Goal: Task Accomplishment & Management: Complete application form

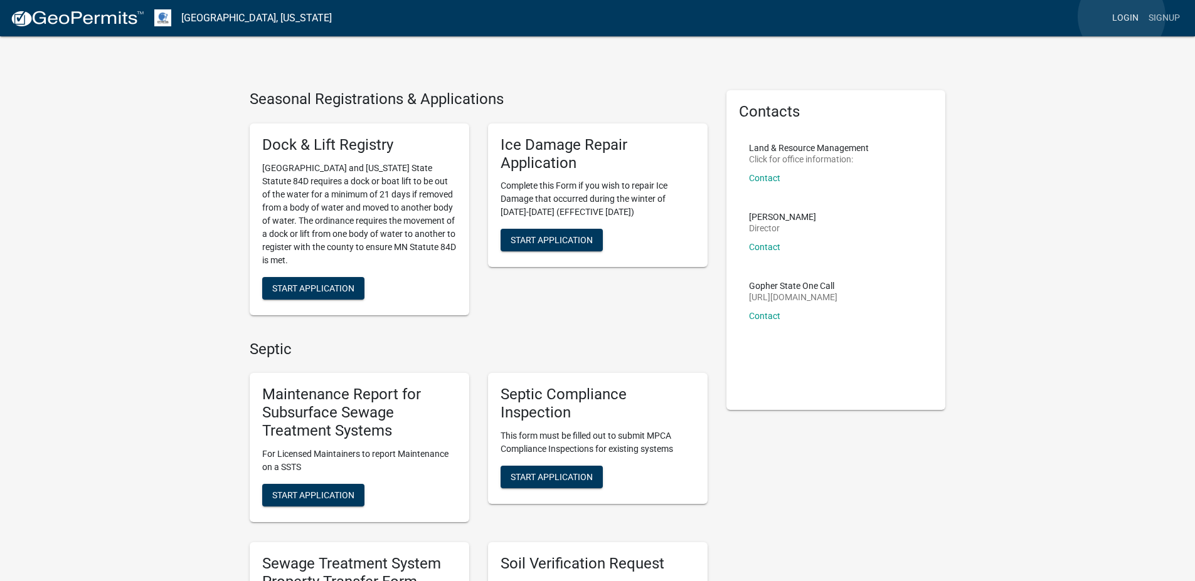
click at [1121, 16] on link "Login" at bounding box center [1125, 18] width 36 height 24
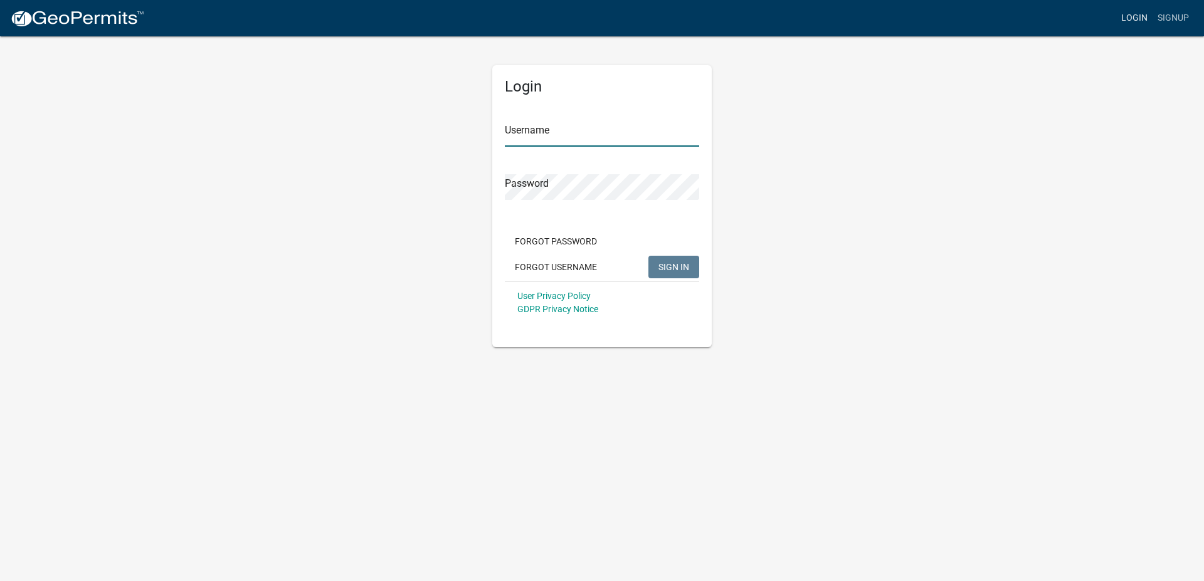
type input "johnsonjudik"
click at [673, 263] on span "SIGN IN" at bounding box center [673, 266] width 31 height 10
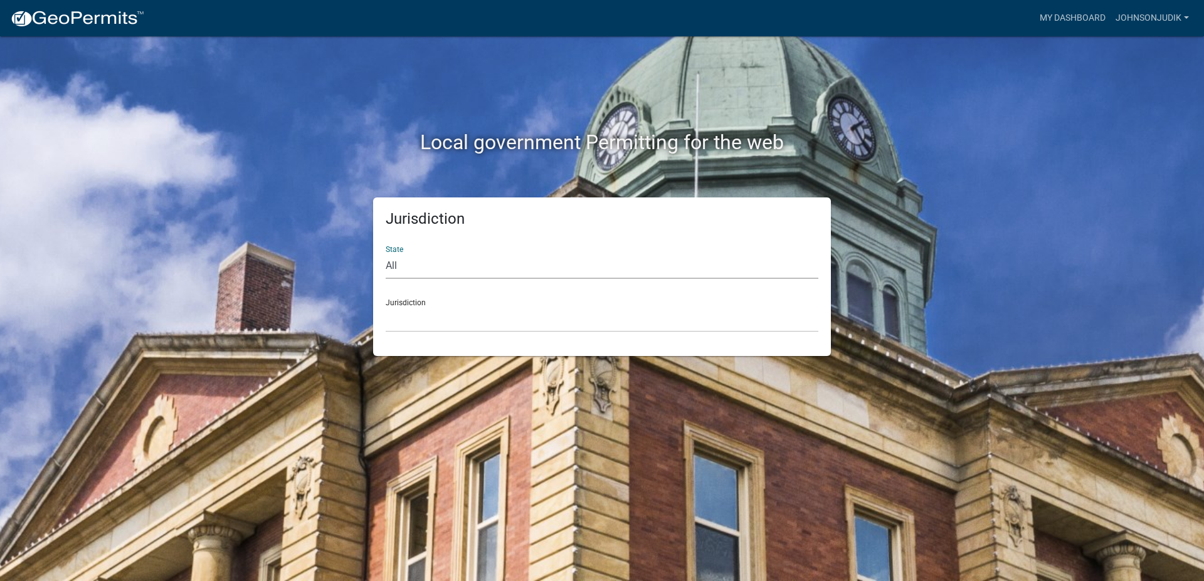
click at [667, 261] on select "All Colorado Georgia Indiana Iowa Kansas Minnesota Ohio South Carolina Wisconsin" at bounding box center [602, 266] width 433 height 26
select select "Minnesota"
click at [386, 253] on select "All Colorado Georgia Indiana Iowa Kansas Minnesota Ohio South Carolina Wisconsin" at bounding box center [602, 266] width 433 height 26
click at [535, 319] on select "Becker County, Minnesota Benton County, Minnesota Carlton County, Minnesota Cit…" at bounding box center [602, 320] width 433 height 26
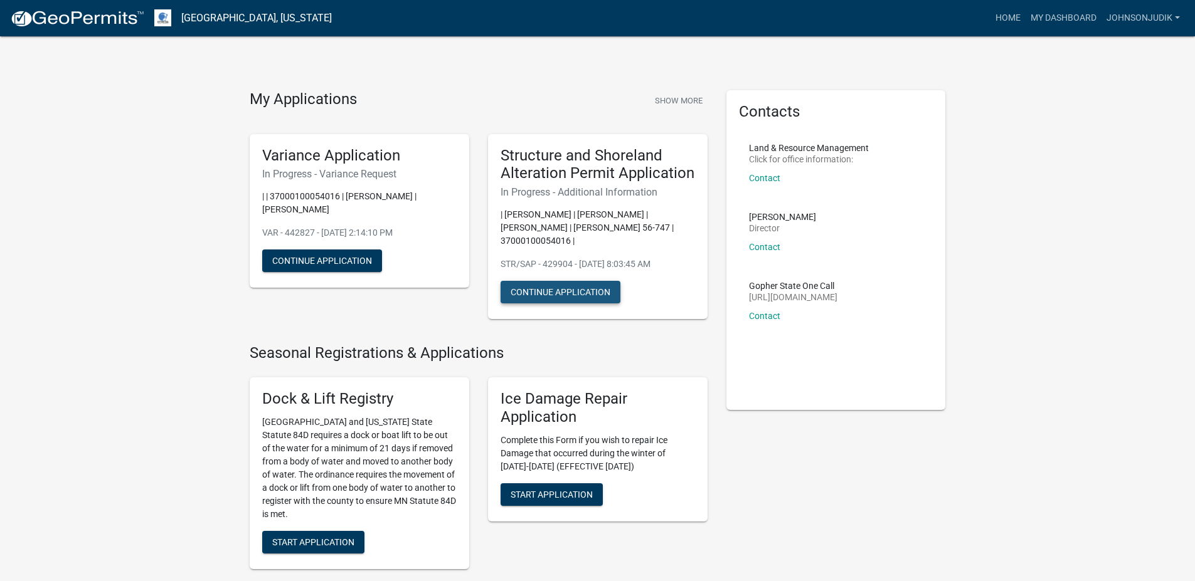
click at [597, 281] on button "Continue Application" at bounding box center [560, 292] width 120 height 23
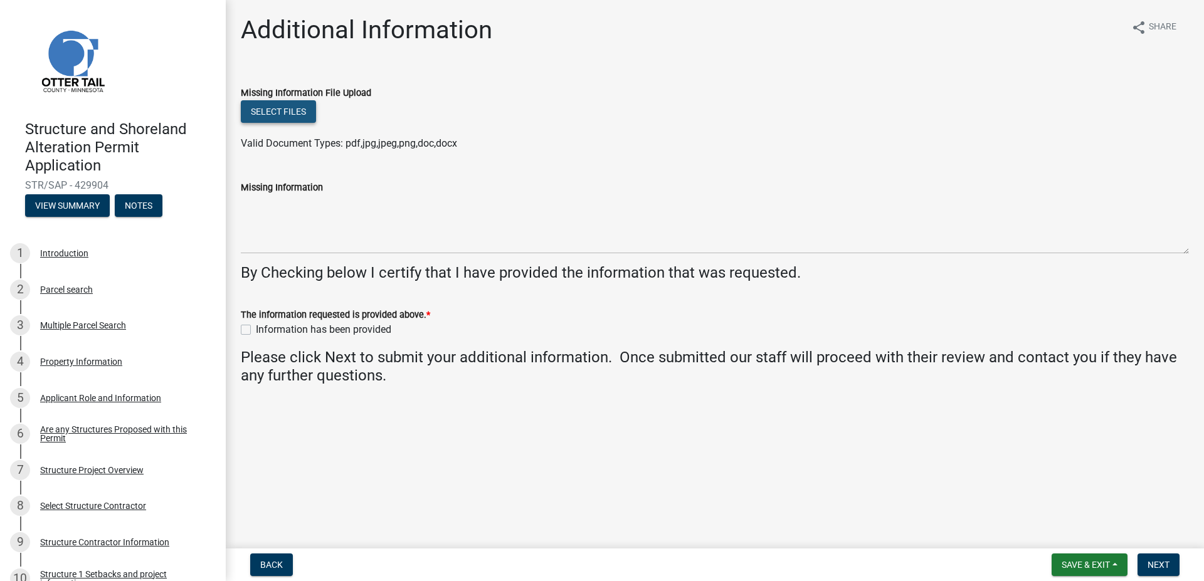
click at [293, 100] on button "Select files" at bounding box center [278, 111] width 75 height 23
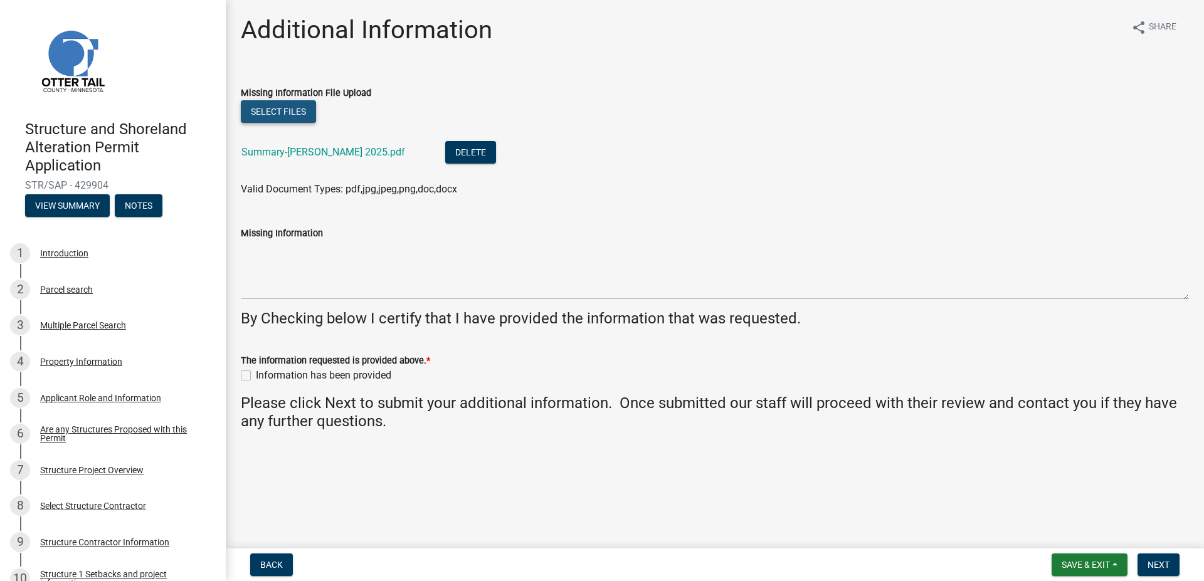
click at [288, 108] on button "Select files" at bounding box center [278, 111] width 75 height 23
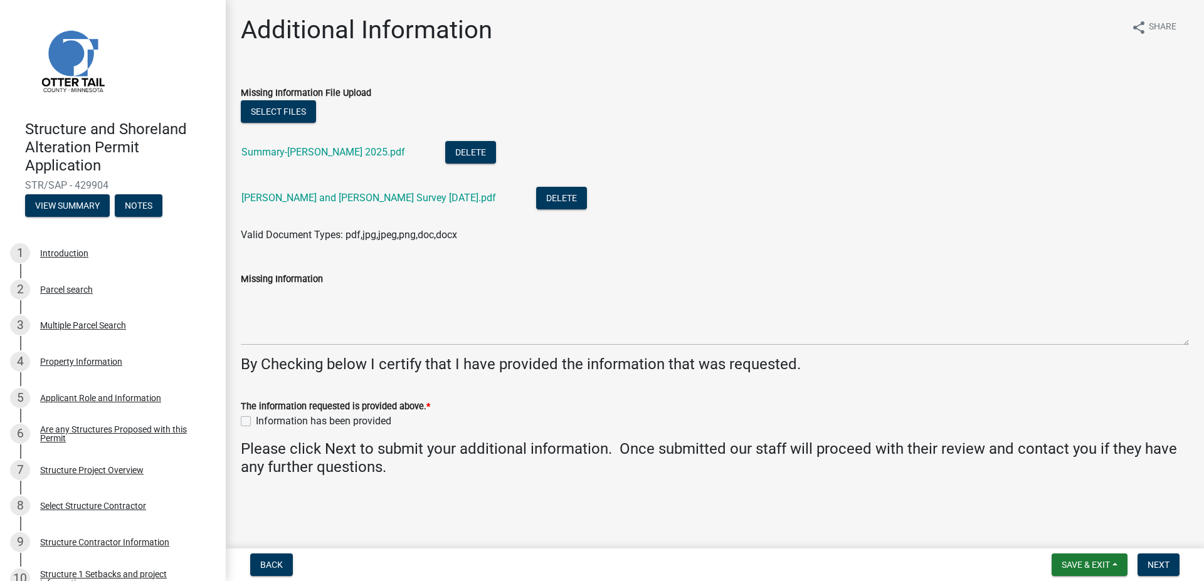
click at [256, 419] on label "Information has been provided" at bounding box center [323, 421] width 135 height 15
click at [256, 419] on input "Information has been provided" at bounding box center [260, 418] width 8 height 8
checkbox input "true"
click at [1166, 562] on span "Next" at bounding box center [1159, 565] width 22 height 10
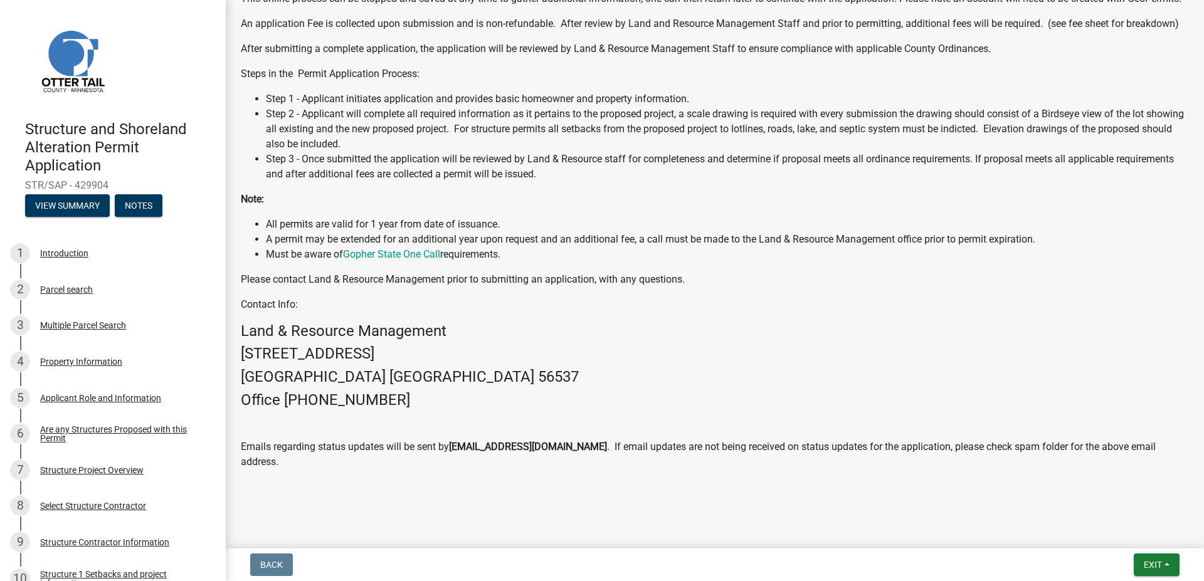
scroll to position [463, 0]
click at [142, 207] on button "Notes" at bounding box center [139, 205] width 48 height 23
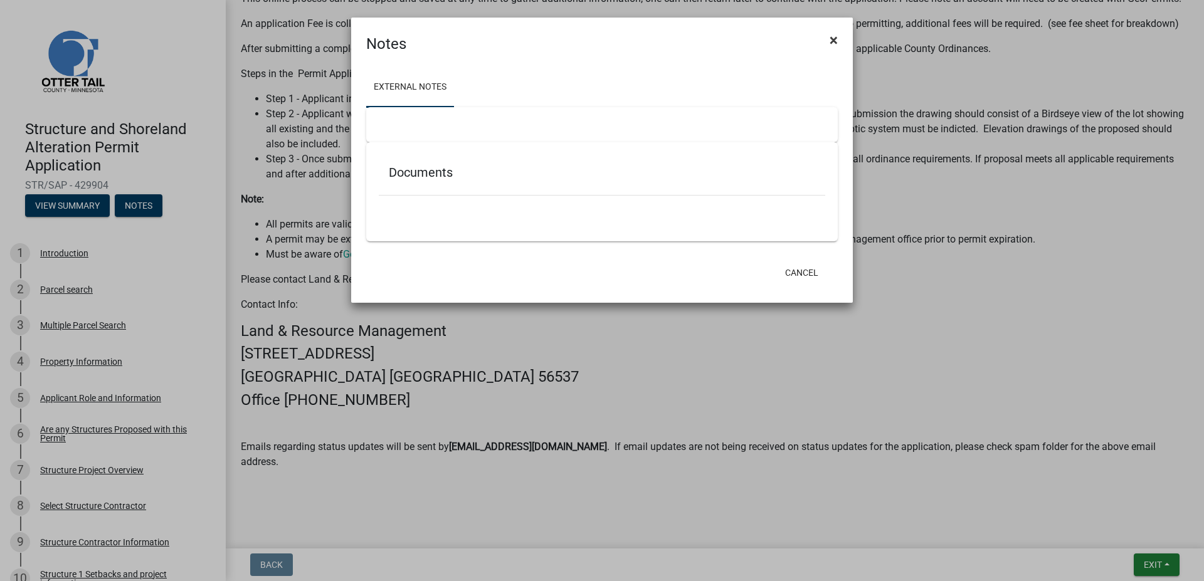
click at [833, 38] on span "×" at bounding box center [834, 40] width 8 height 18
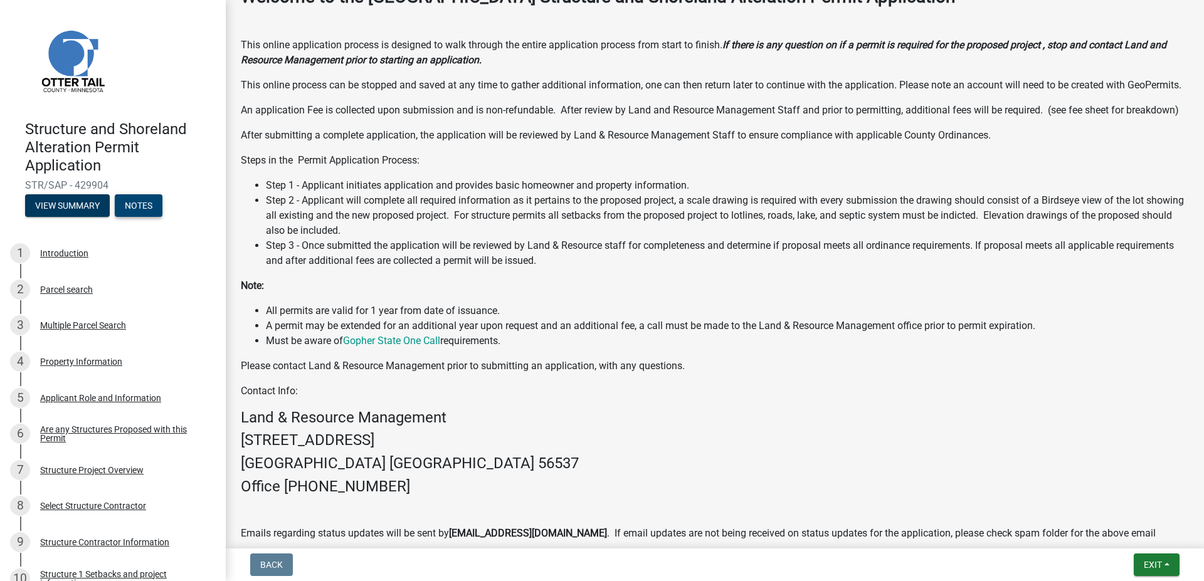
scroll to position [353, 0]
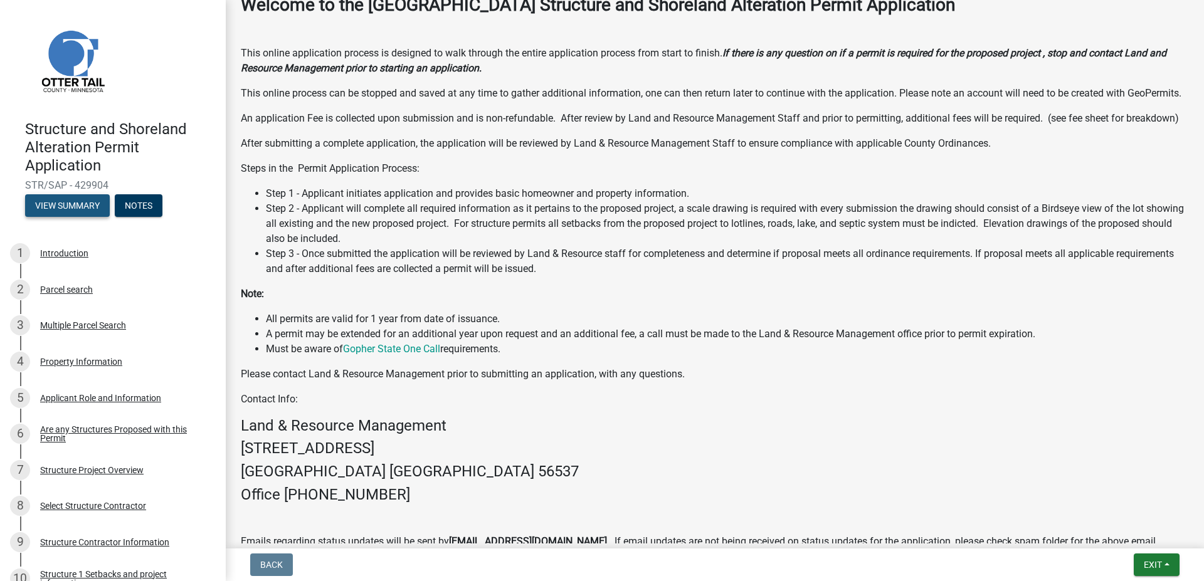
click at [88, 199] on button "View Summary" at bounding box center [67, 205] width 85 height 23
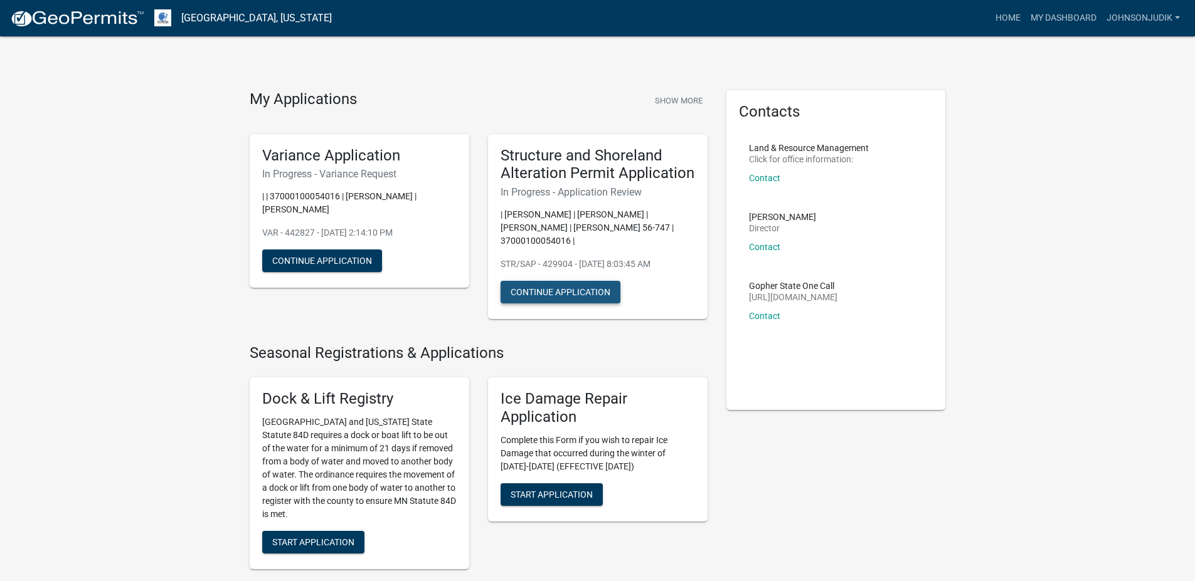
click at [588, 281] on button "Continue Application" at bounding box center [560, 292] width 120 height 23
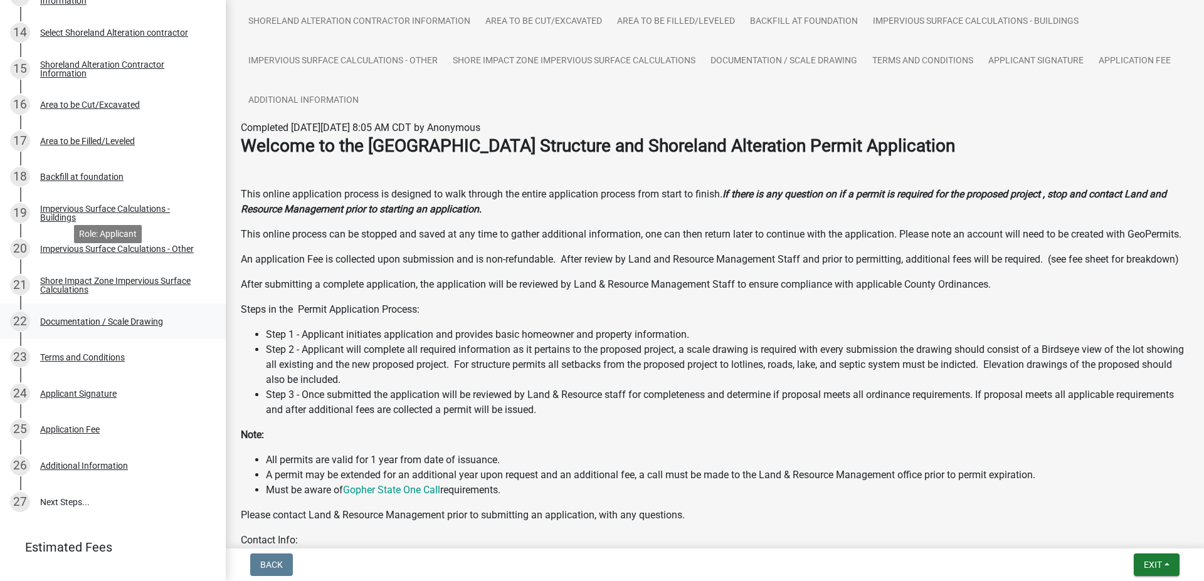
scroll to position [746, 0]
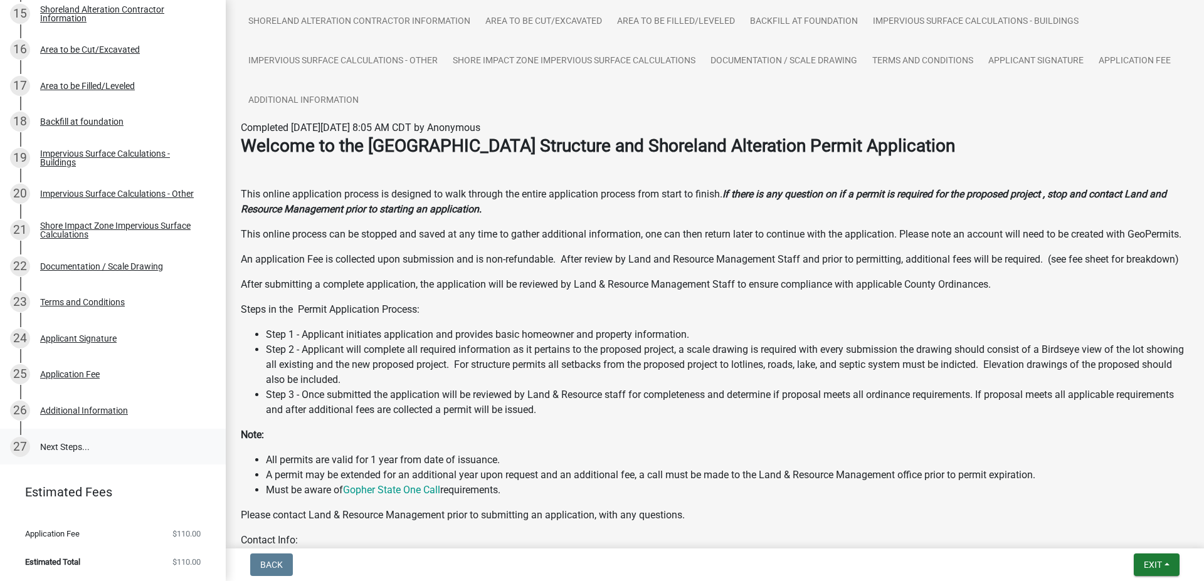
click at [65, 448] on link "27 Next Steps..." at bounding box center [113, 447] width 226 height 36
click at [85, 373] on div "Application Fee" at bounding box center [70, 374] width 60 height 9
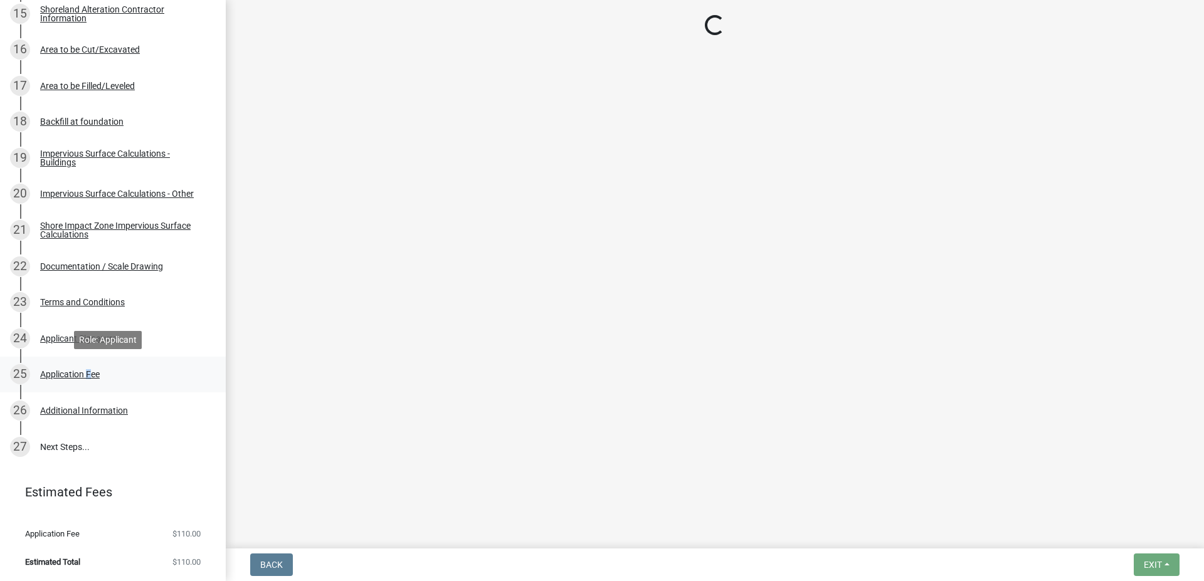
scroll to position [0, 0]
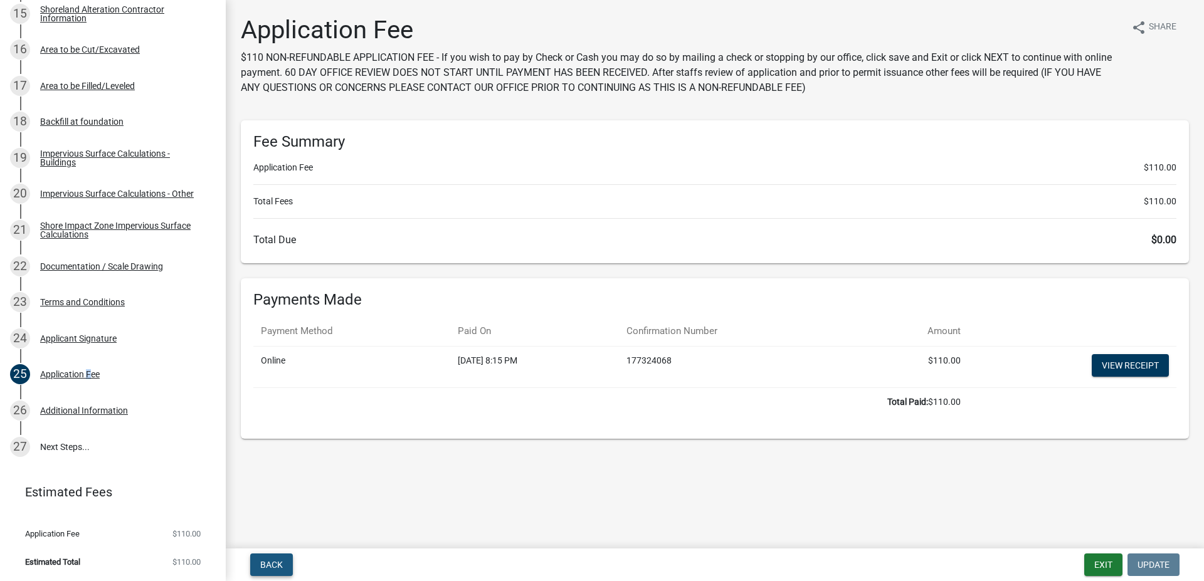
click at [271, 562] on span "Back" at bounding box center [271, 565] width 23 height 10
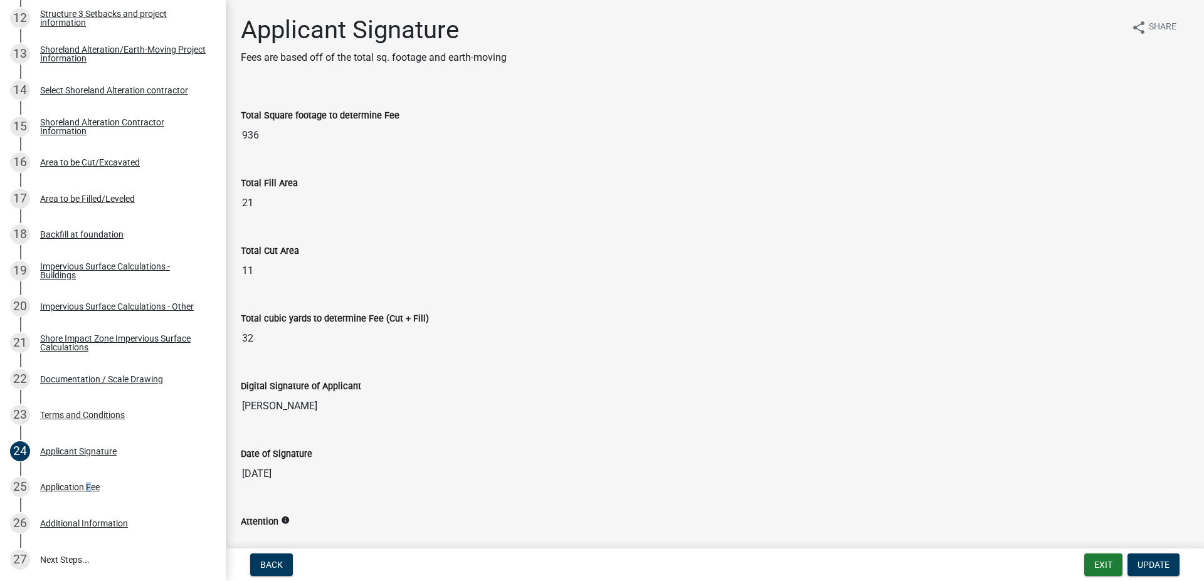
scroll to position [598, 0]
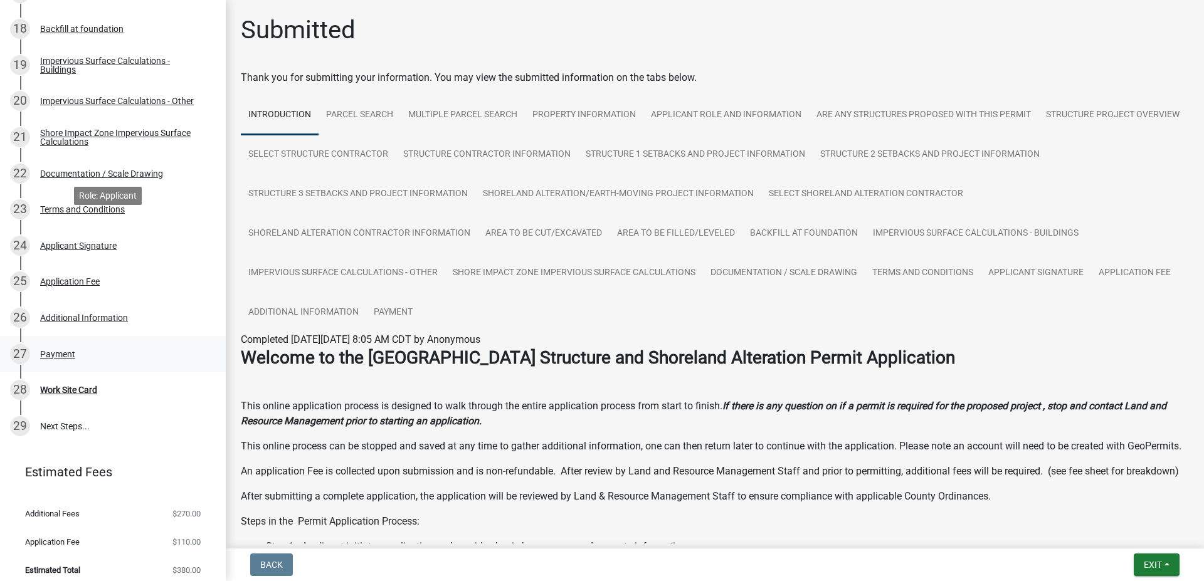
scroll to position [847, 0]
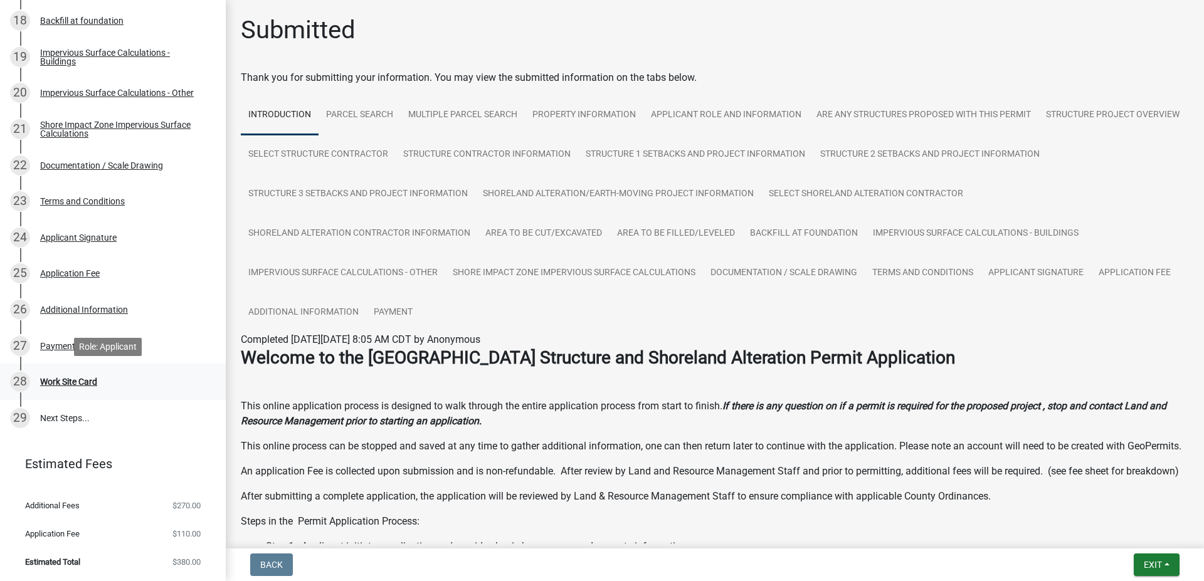
click at [85, 379] on div "Work Site Card" at bounding box center [68, 381] width 57 height 9
click at [63, 380] on div "Work Site Card" at bounding box center [68, 381] width 57 height 9
click at [66, 380] on div "Work Site Card" at bounding box center [68, 381] width 57 height 9
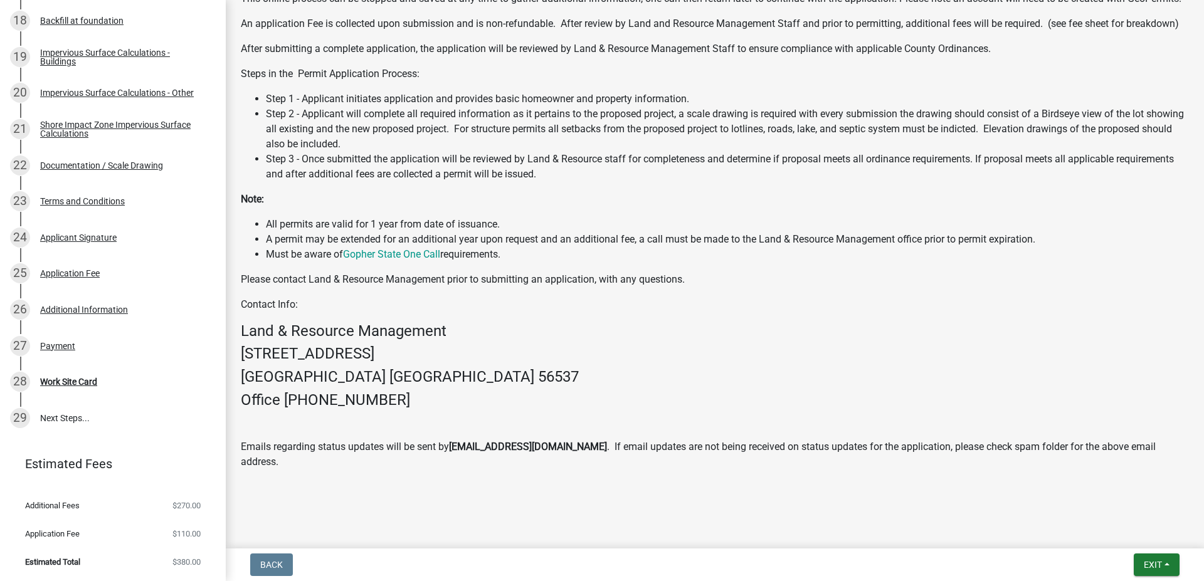
scroll to position [463, 0]
click at [83, 380] on div "Work Site Card" at bounding box center [68, 381] width 57 height 9
click at [93, 386] on div "Work Site Card" at bounding box center [68, 381] width 57 height 9
click at [66, 416] on link "29 Next Steps..." at bounding box center [113, 418] width 226 height 36
click at [70, 393] on link "28 Work Site Card" at bounding box center [113, 382] width 226 height 36
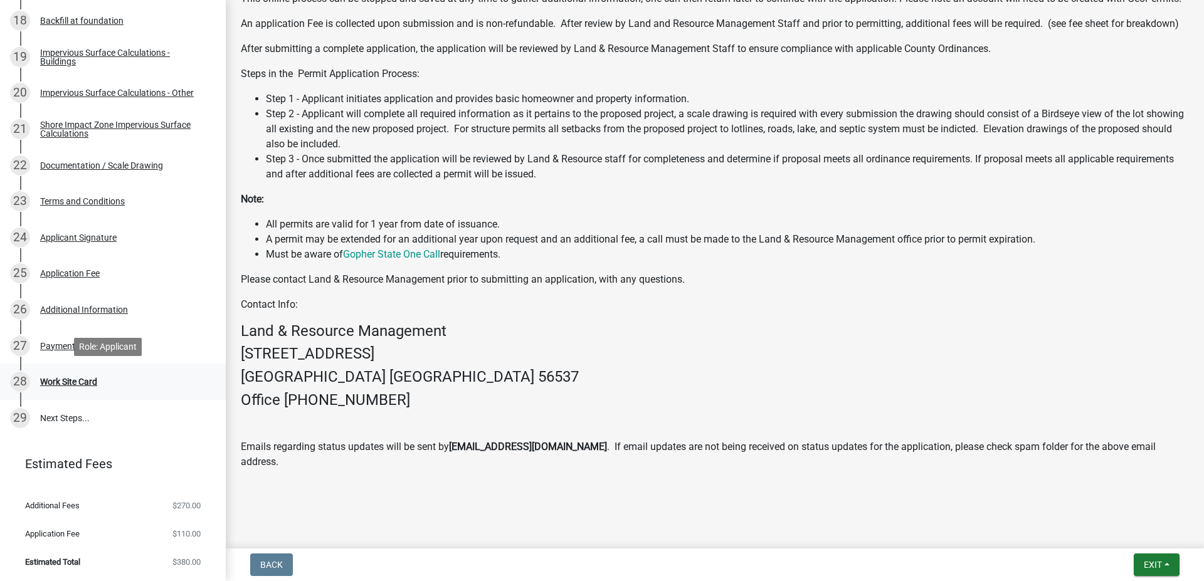
click at [58, 386] on div "Work Site Card" at bounding box center [68, 381] width 57 height 9
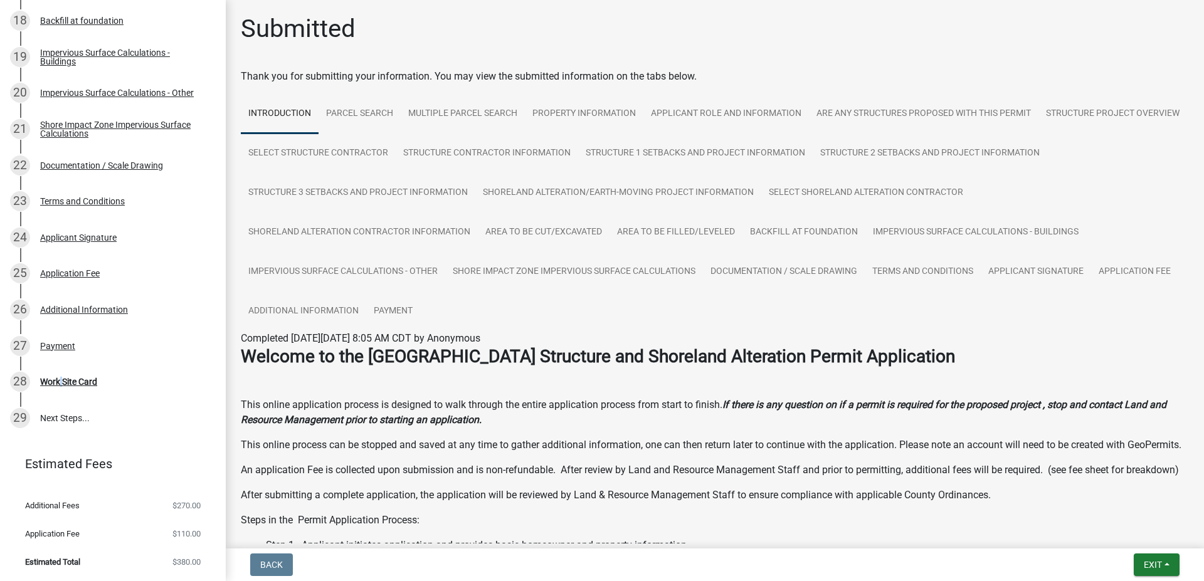
scroll to position [0, 0]
click at [366, 311] on link "Additional Information" at bounding box center [303, 313] width 125 height 40
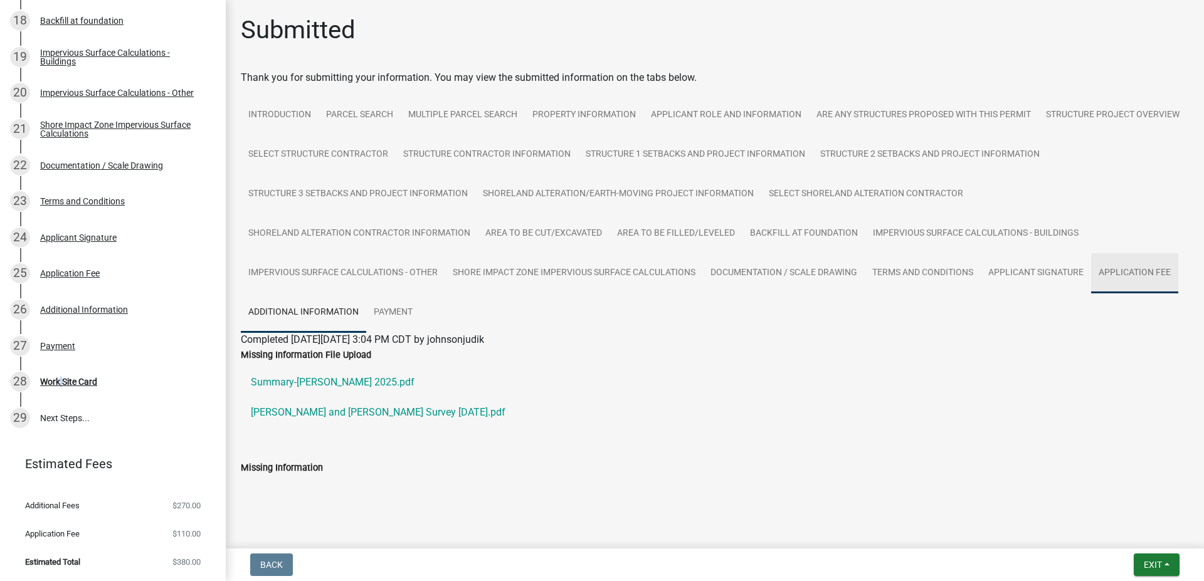
click at [1091, 293] on link "Application Fee" at bounding box center [1134, 273] width 87 height 40
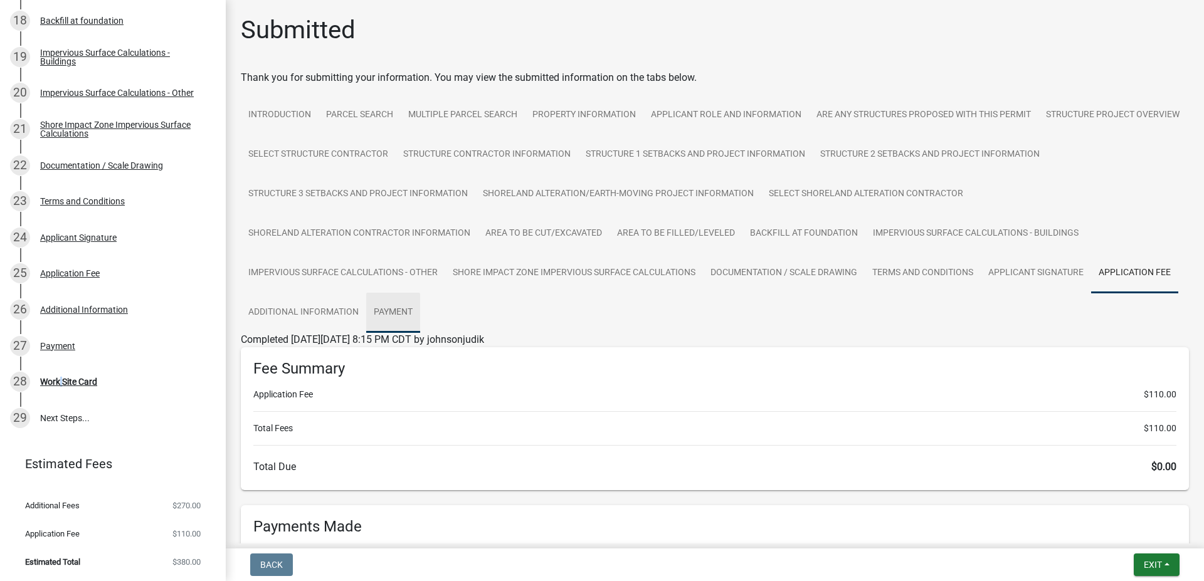
click at [420, 317] on link "Payment" at bounding box center [393, 313] width 54 height 40
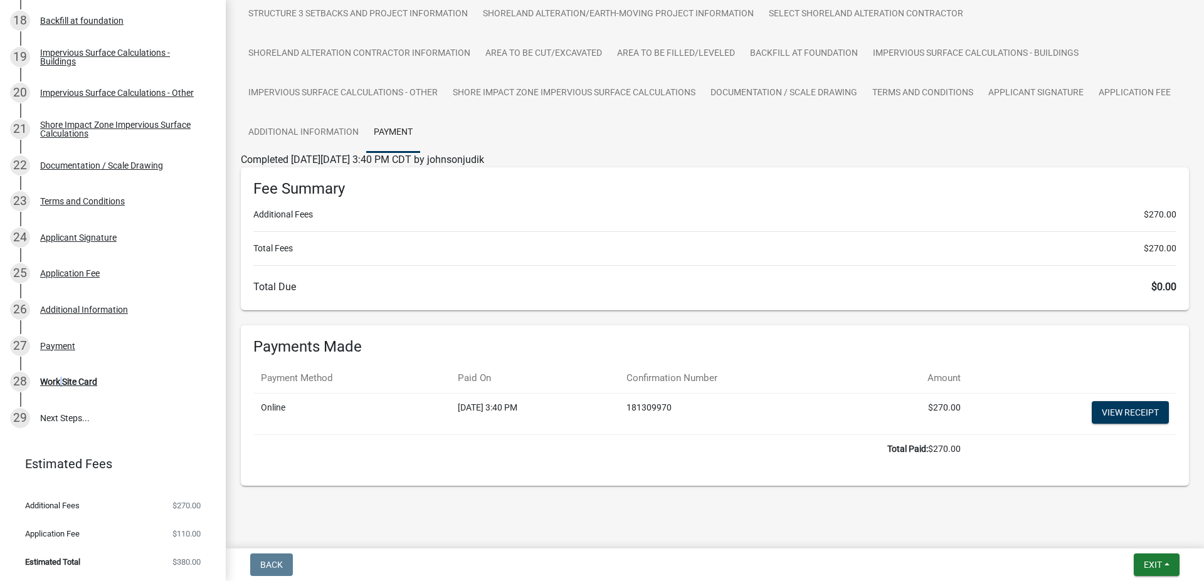
scroll to position [186, 0]
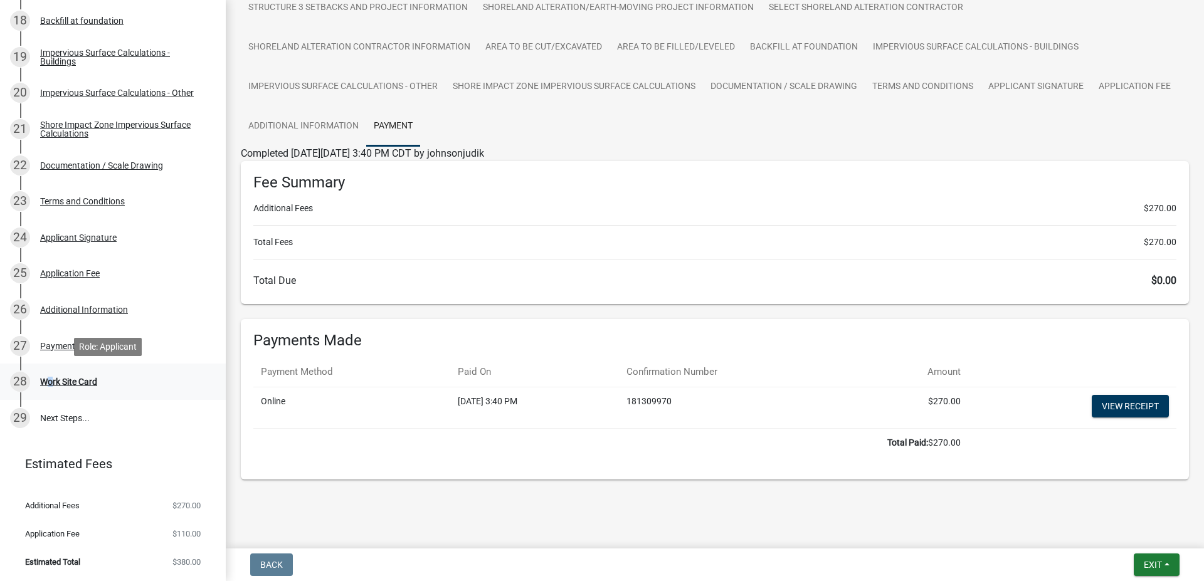
click at [44, 380] on div "Work Site Card" at bounding box center [68, 381] width 57 height 9
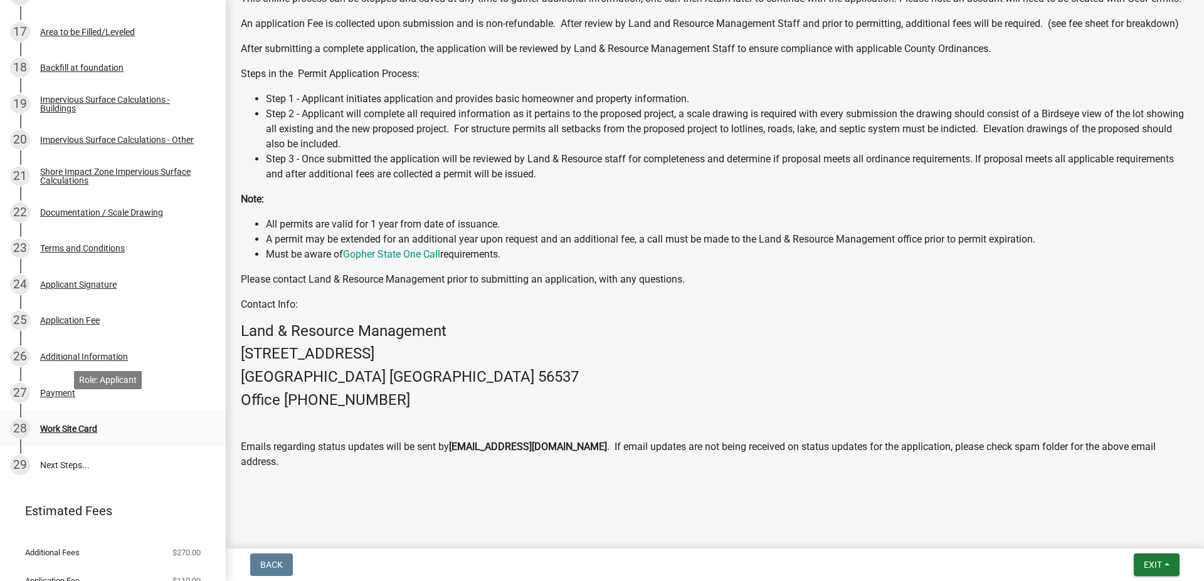
scroll to position [847, 0]
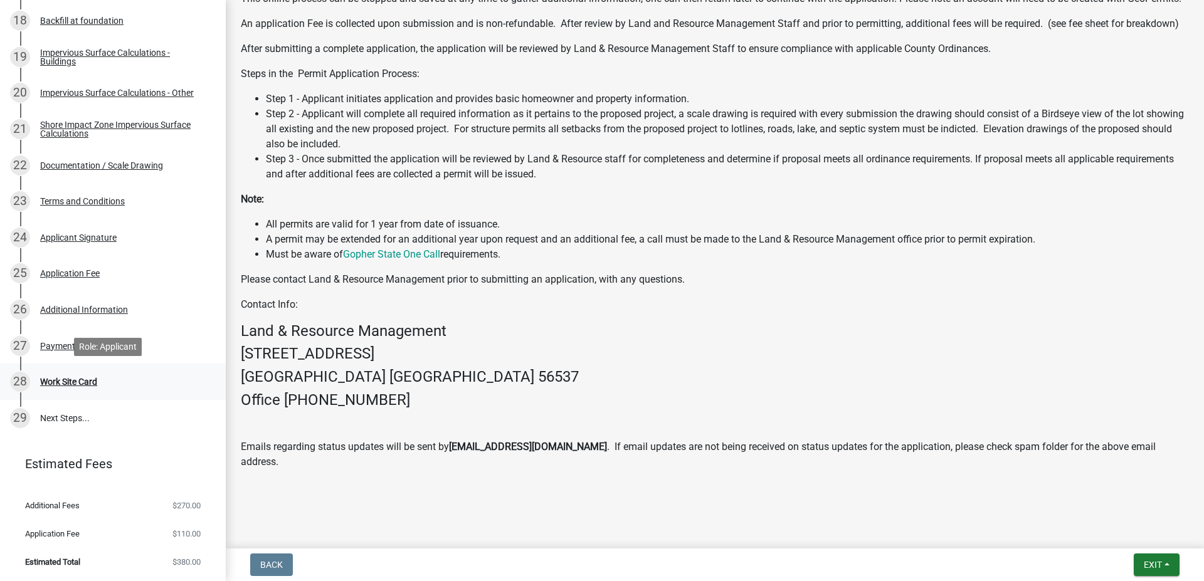
click at [82, 378] on div "Work Site Card" at bounding box center [68, 381] width 57 height 9
click at [321, 73] on div "Welcome to the Otter Tail County Structure and Shoreland Alteration Permit Appl…" at bounding box center [715, 185] width 948 height 570
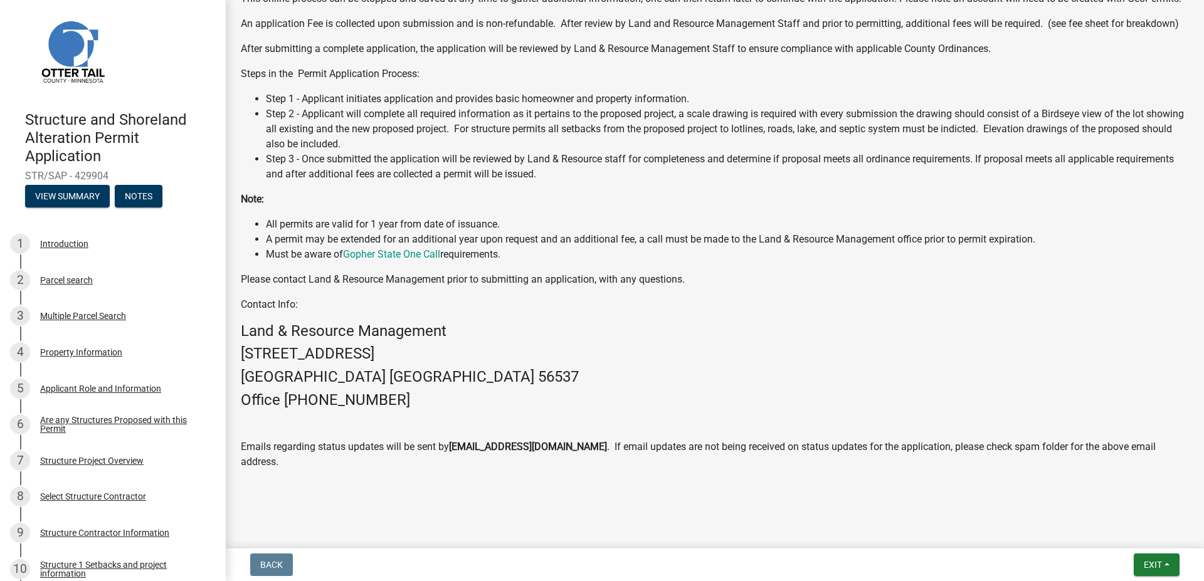
scroll to position [8, 0]
click at [70, 242] on div "Introduction" at bounding box center [64, 245] width 48 height 9
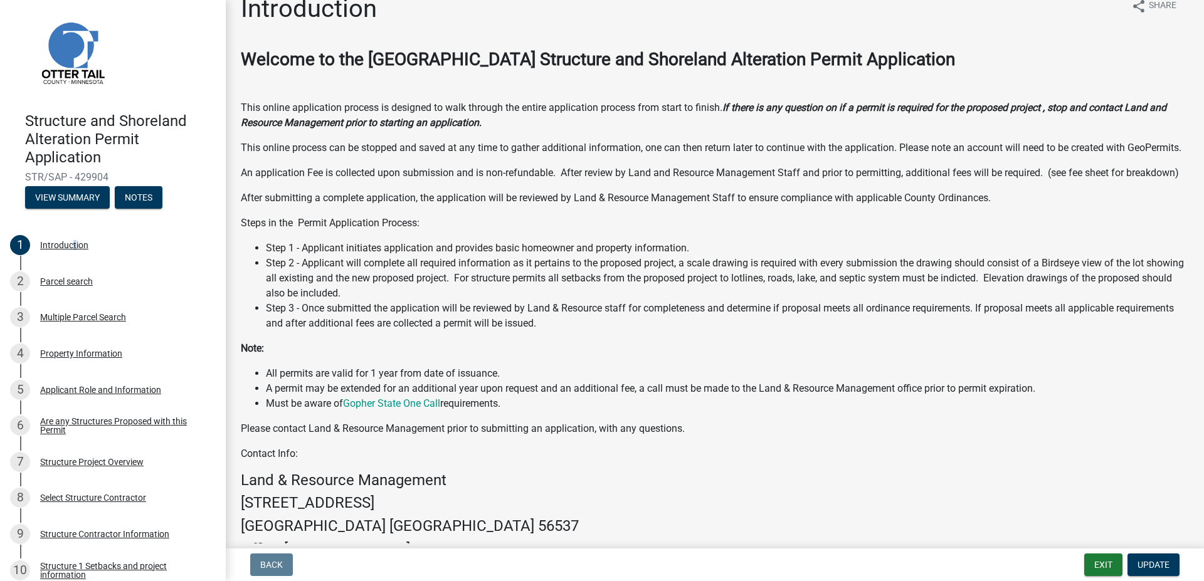
scroll to position [0, 0]
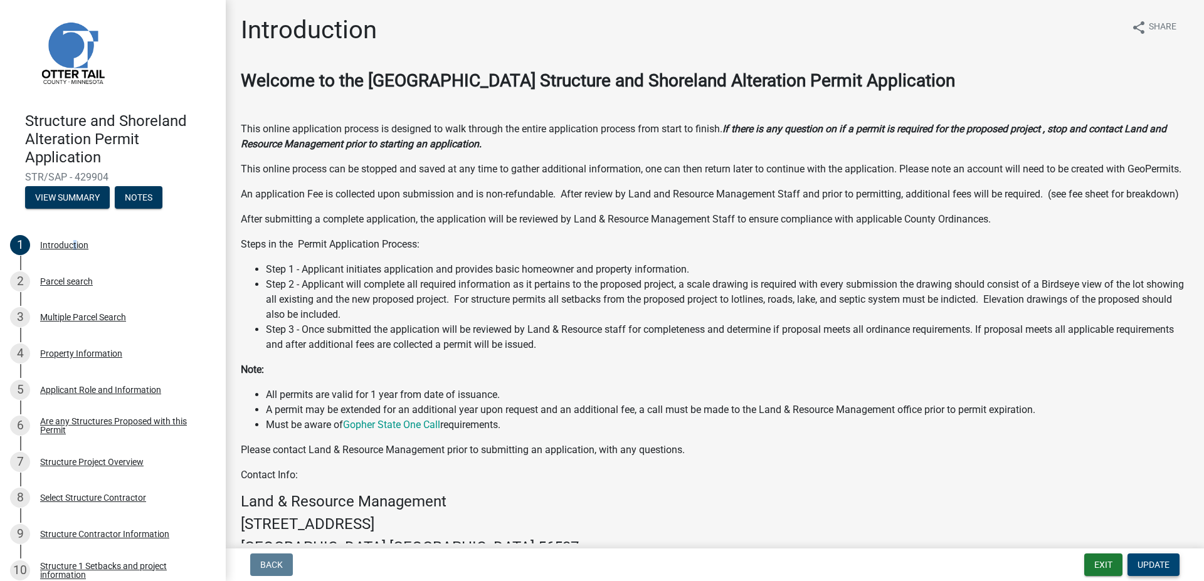
click at [1154, 560] on span "Update" at bounding box center [1154, 565] width 32 height 10
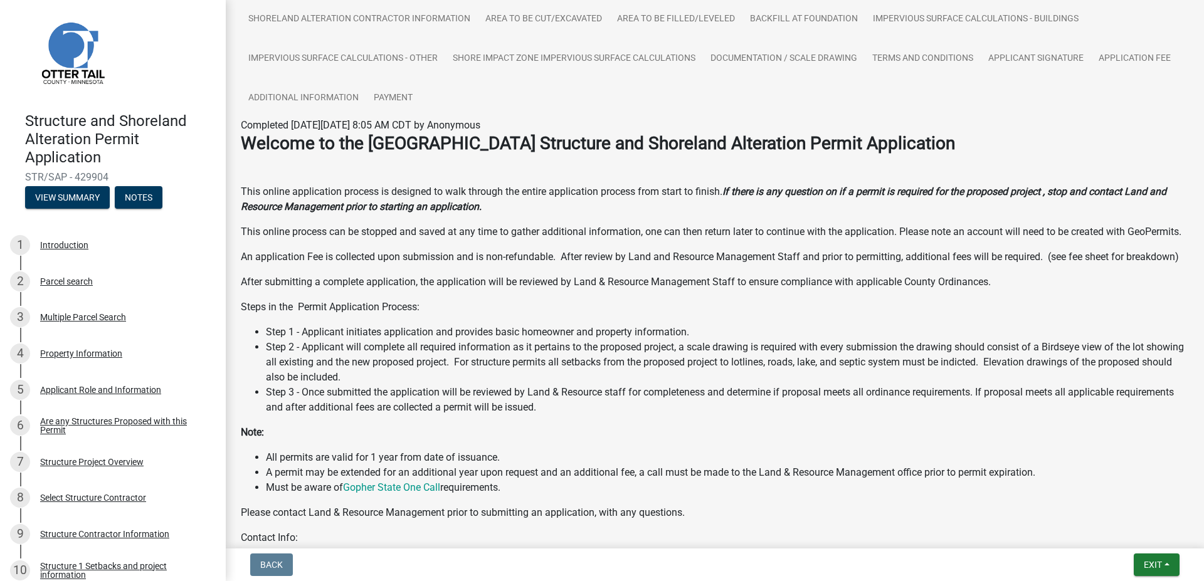
scroll to position [212, 0]
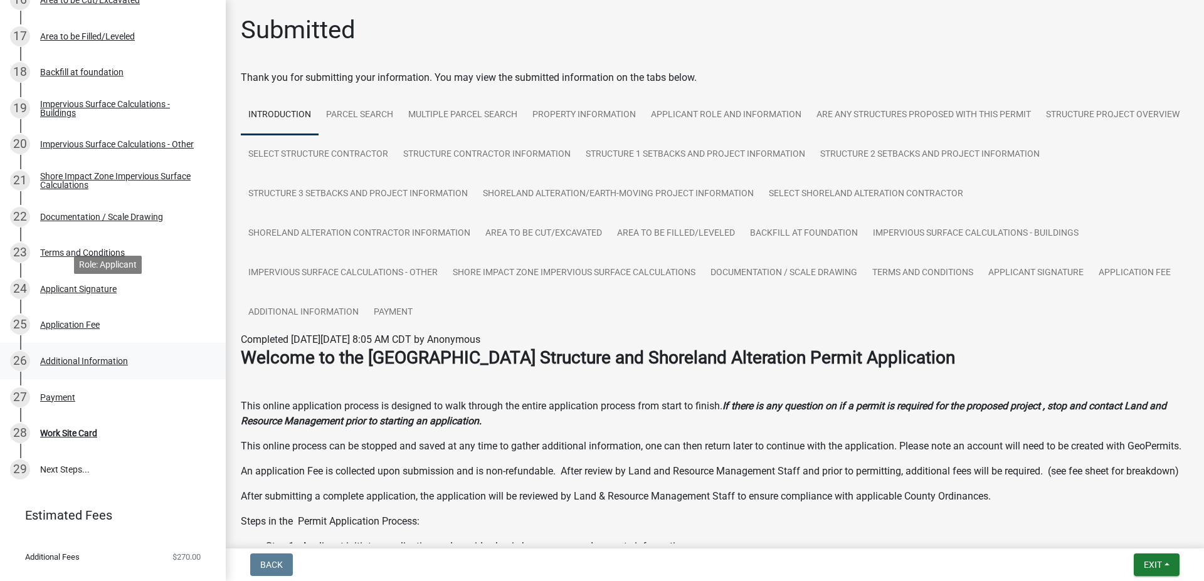
scroll to position [815, 0]
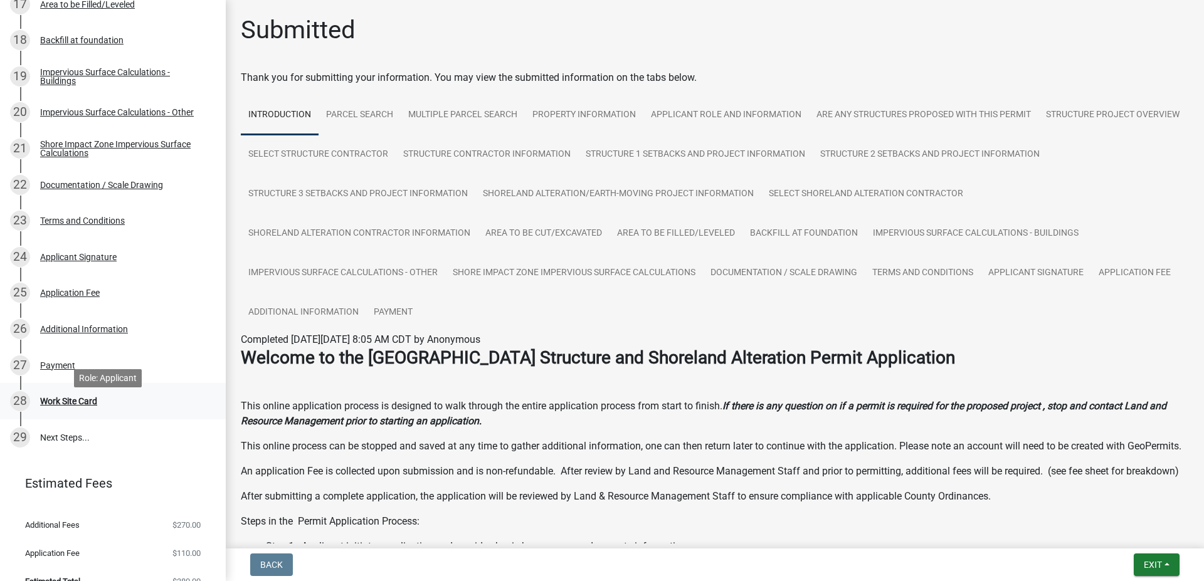
click at [80, 412] on link "28 Work Site Card" at bounding box center [113, 401] width 226 height 36
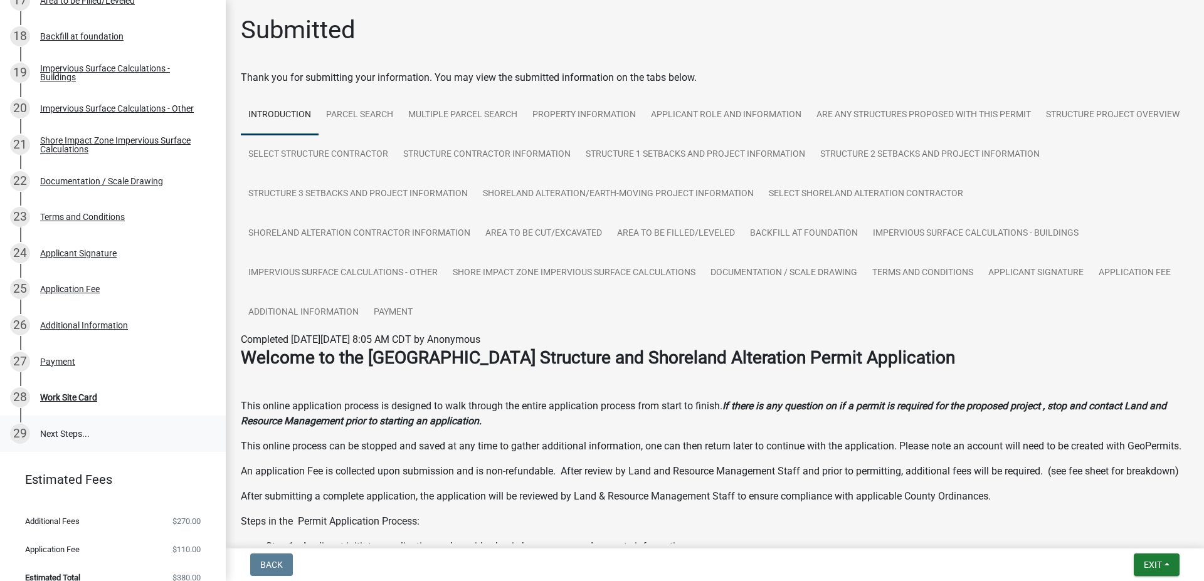
click at [66, 432] on link "29 Next Steps..." at bounding box center [113, 434] width 226 height 36
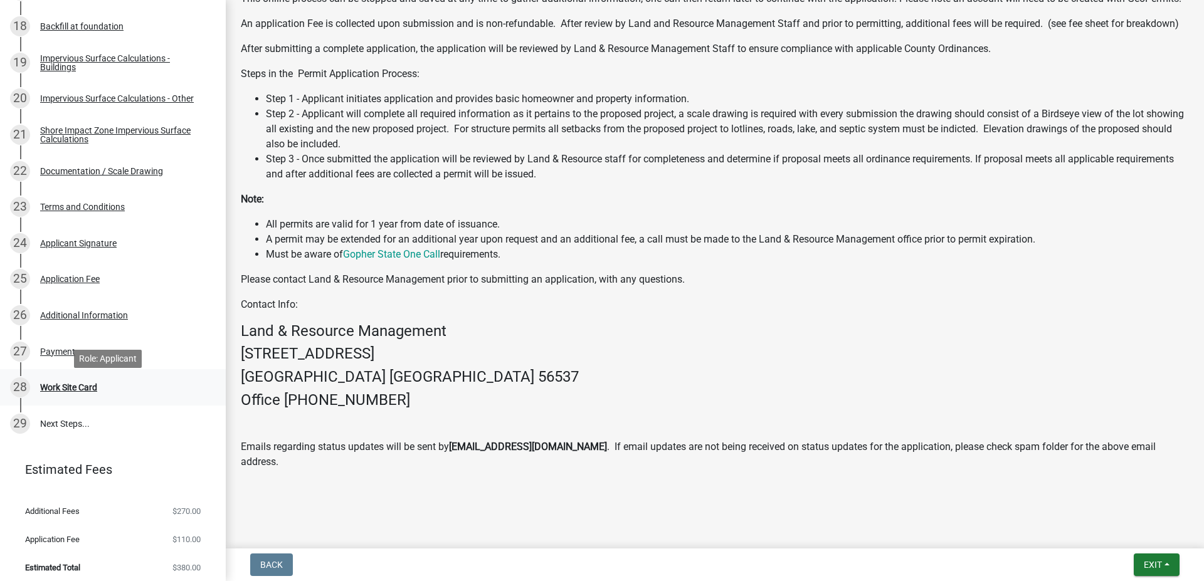
scroll to position [847, 0]
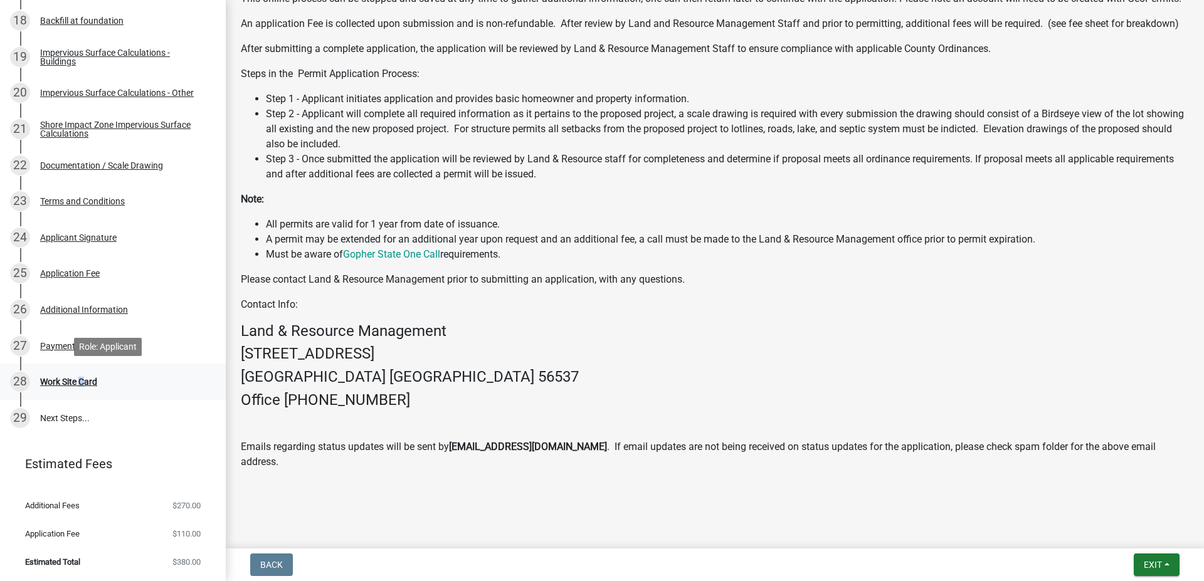
click at [78, 379] on div "Work Site Card" at bounding box center [68, 381] width 57 height 9
